Goal: Check status: Check status

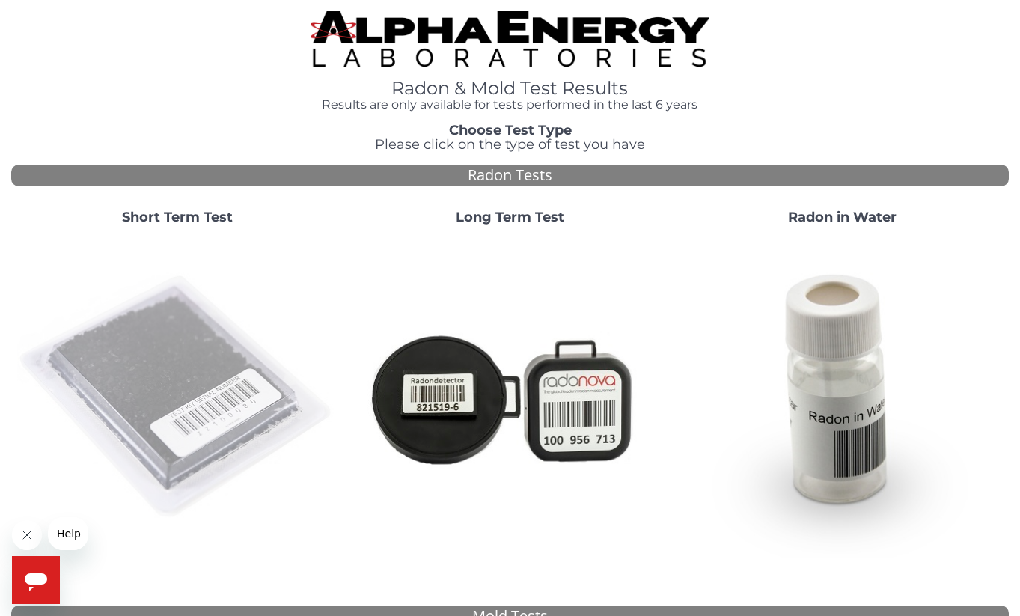
click at [198, 338] on img at bounding box center [177, 397] width 320 height 320
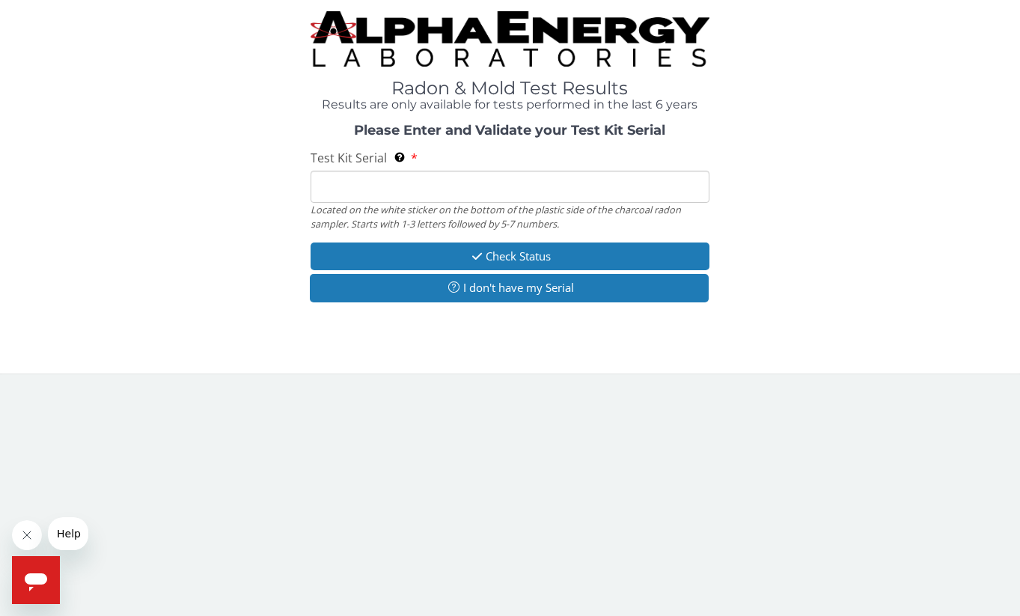
click at [342, 190] on input "Test Kit Serial Located on the white sticker on the bottom of the plastic side …" at bounding box center [510, 187] width 399 height 32
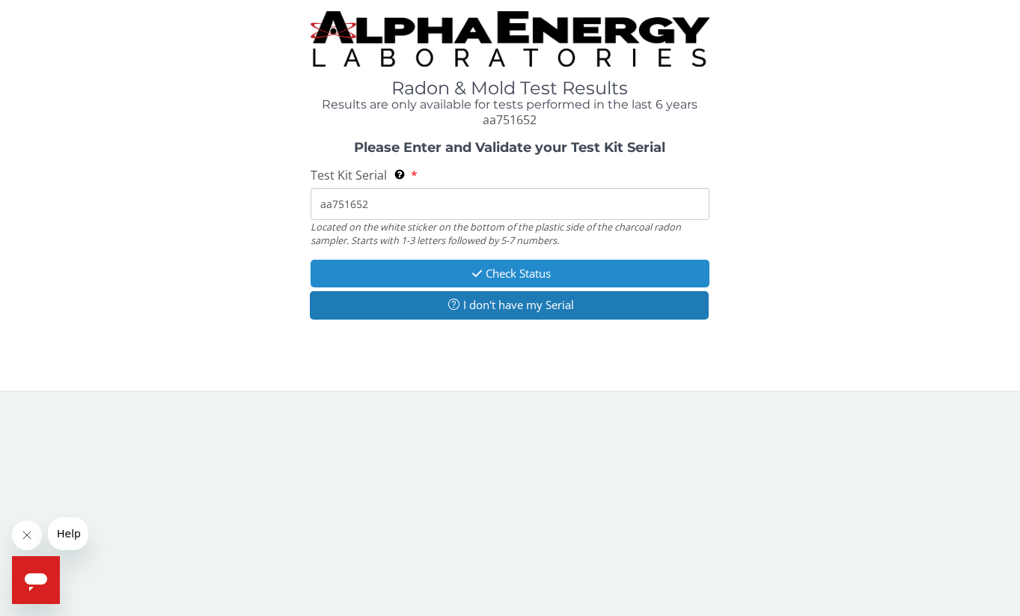
type input "aa751652"
click at [507, 270] on button "Check Status" at bounding box center [510, 274] width 399 height 28
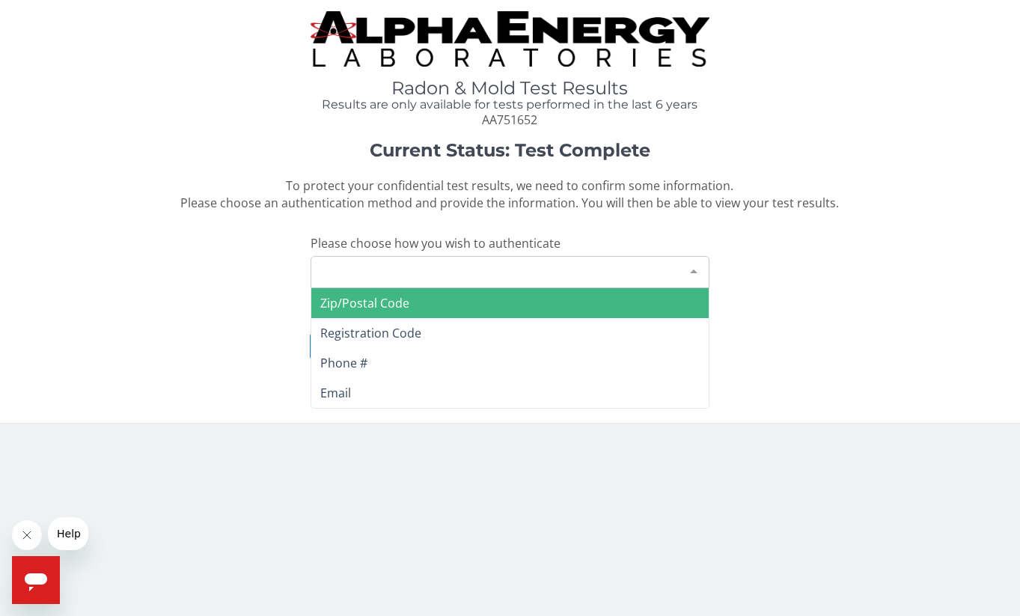
click at [502, 263] on div "Please make a selection" at bounding box center [510, 272] width 399 height 32
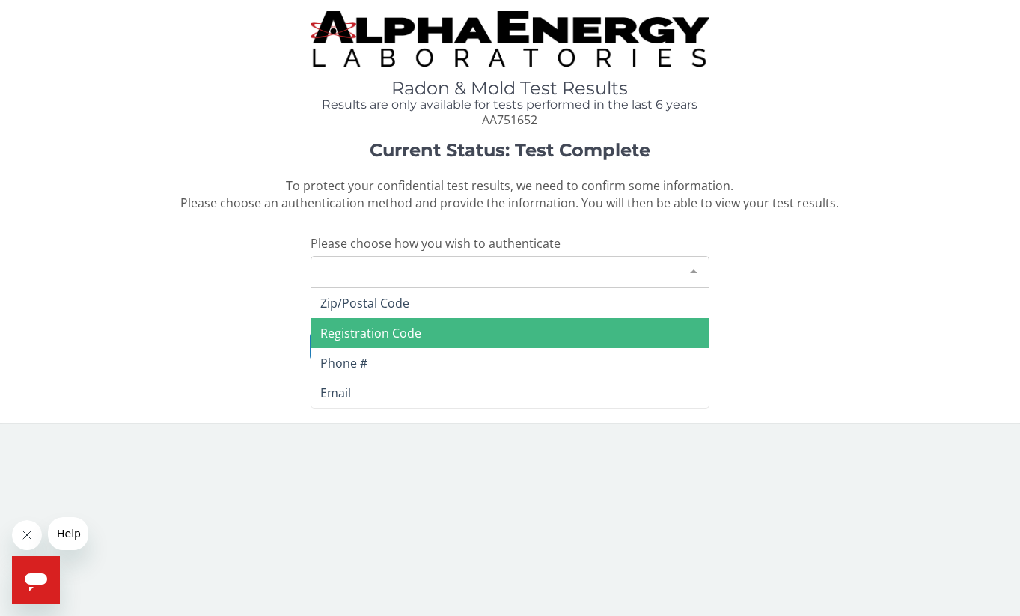
click at [385, 331] on span "Registration Code" at bounding box center [370, 333] width 101 height 16
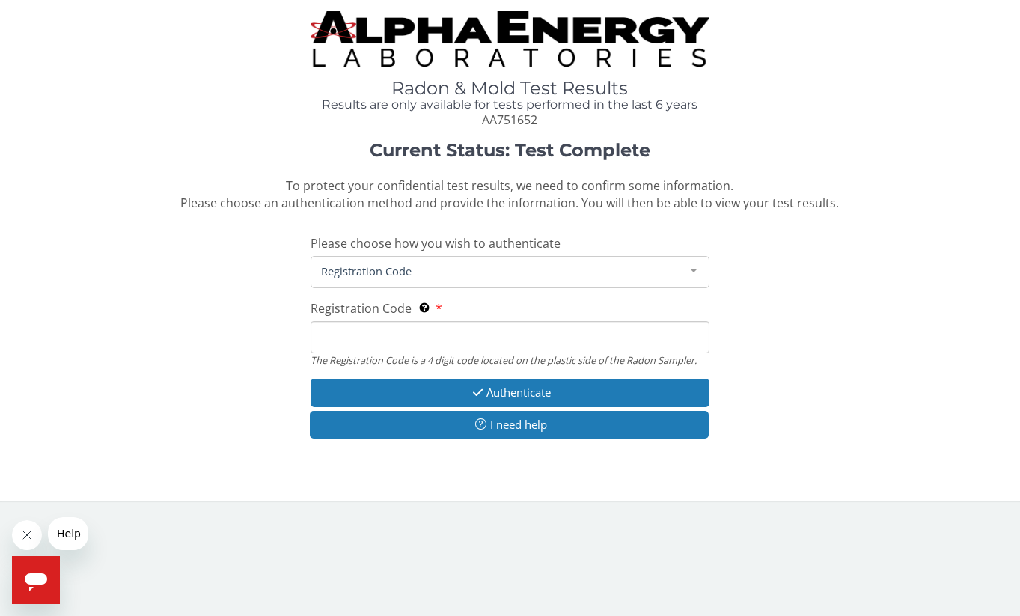
click at [385, 331] on input "Registration Code The Registration Code is a 4 digit code located on the plasti…" at bounding box center [510, 337] width 399 height 32
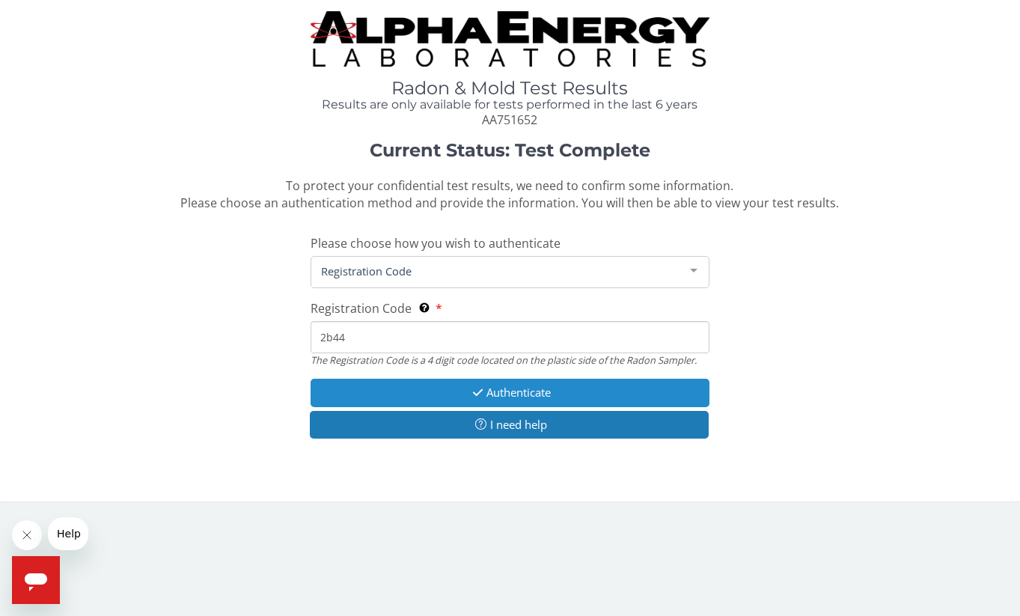
type input "2b44"
click at [534, 391] on button "Authenticate" at bounding box center [510, 393] width 399 height 28
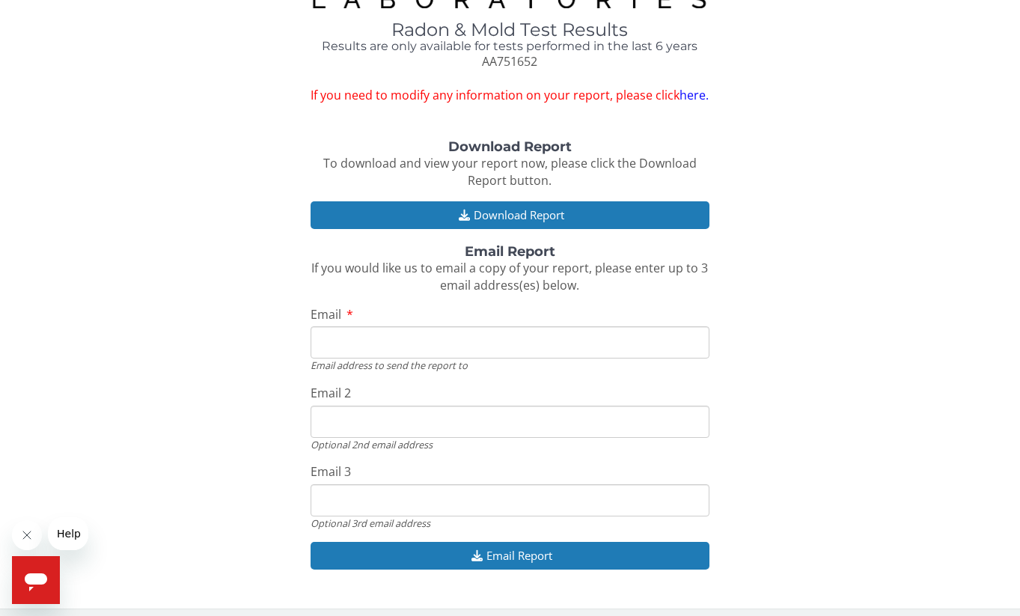
scroll to position [57, 0]
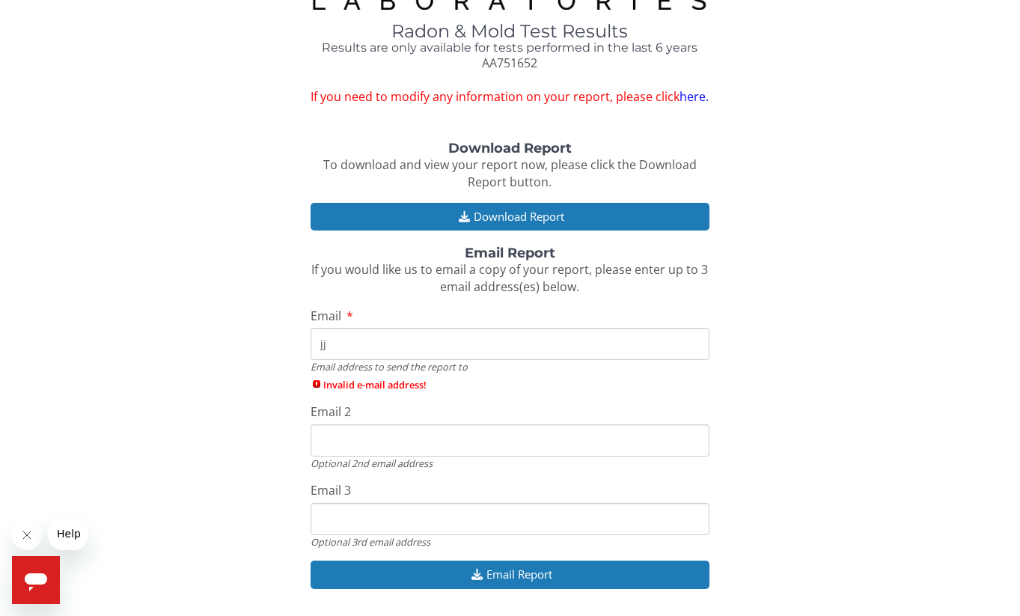
type input "j"
type input "[EMAIL_ADDRESS][DOMAIN_NAME]"
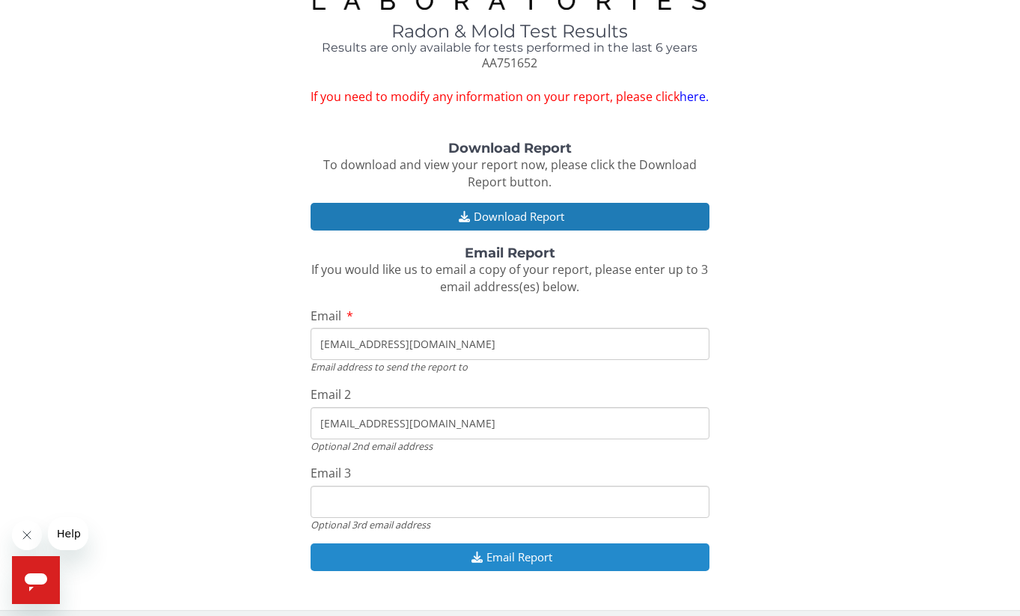
type input "[EMAIL_ADDRESS][DOMAIN_NAME]"
click at [488, 543] on button "Email Report" at bounding box center [510, 557] width 399 height 28
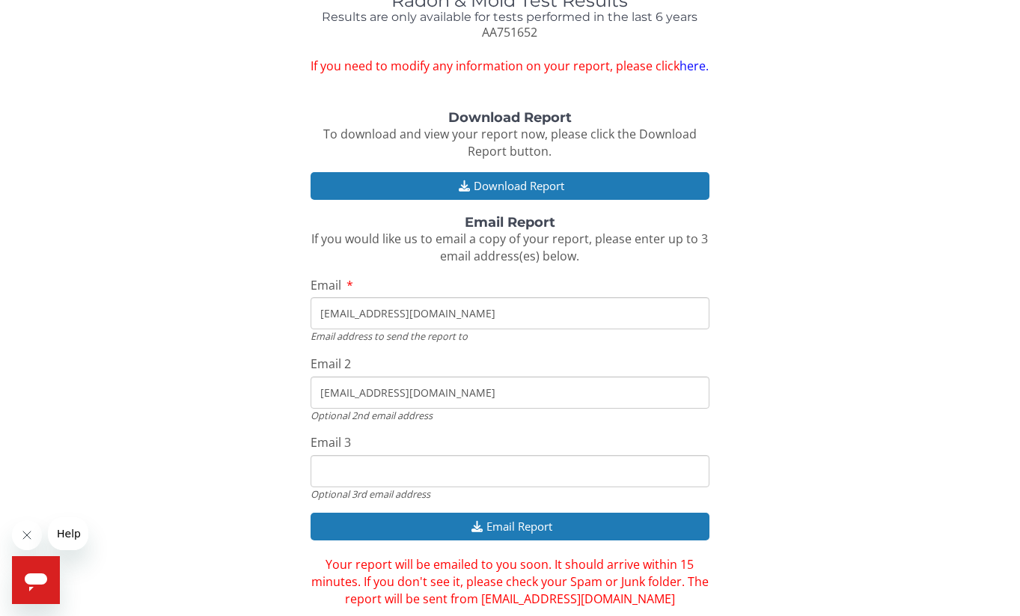
scroll to position [85, 0]
